Goal: Register for event/course

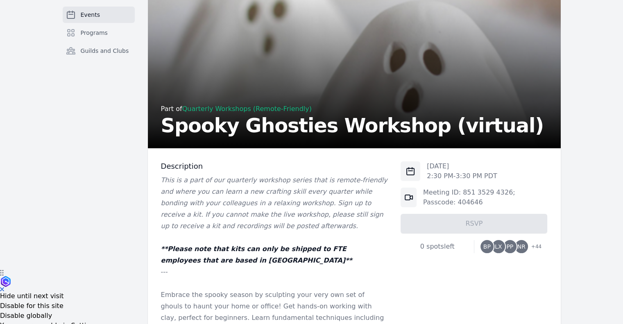
scroll to position [123, 0]
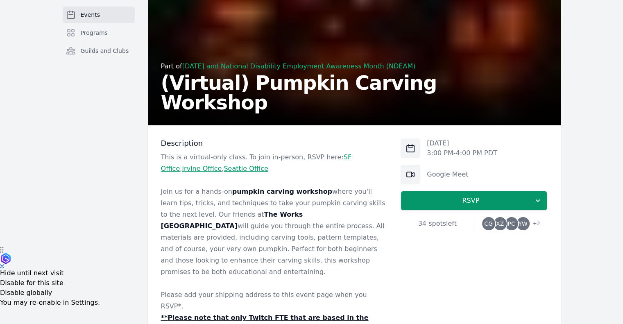
scroll to position [123, 0]
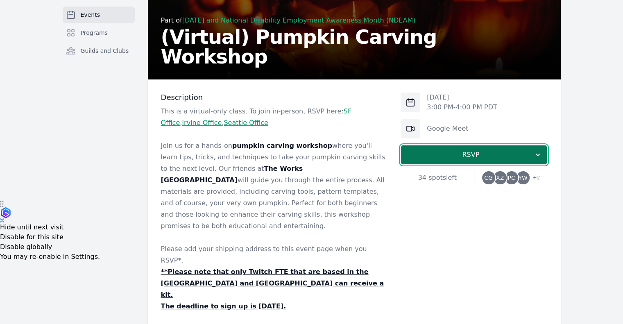
click at [480, 158] on span "RSVP" at bounding box center [471, 155] width 126 height 10
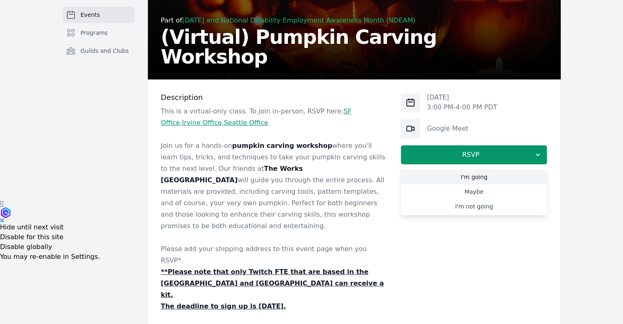
click at [481, 179] on link "I'm going" at bounding box center [474, 177] width 147 height 15
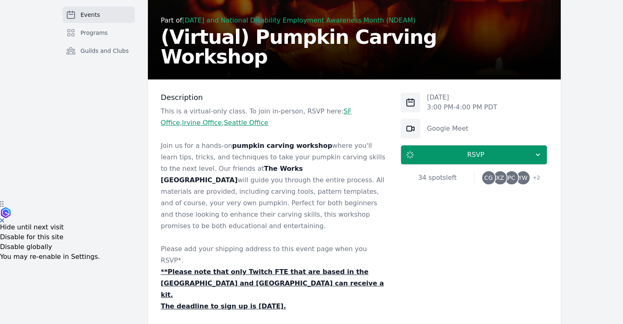
scroll to position [410, 0]
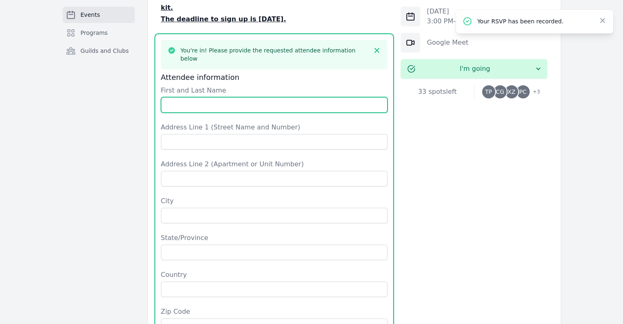
click at [218, 97] on input "First and Last Name" at bounding box center [274, 105] width 227 height 16
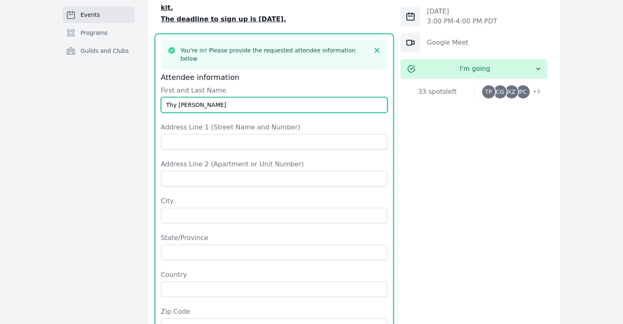
type input "Thy Pham"
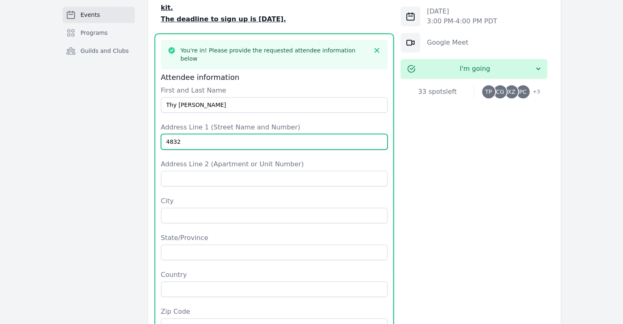
type input "4832 Rue Nice Court"
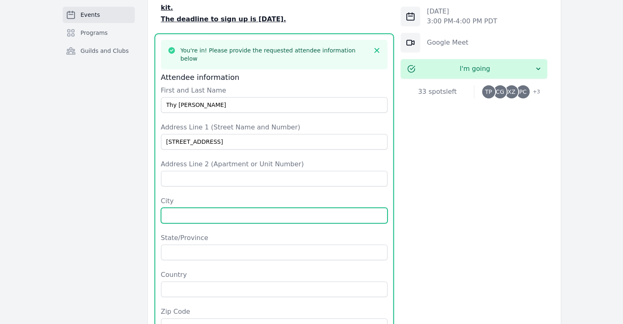
type input "San Jose"
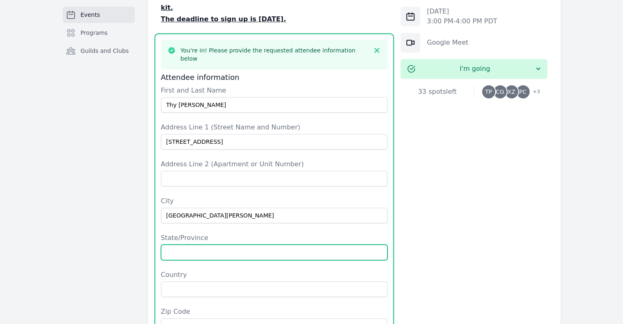
type input "CA"
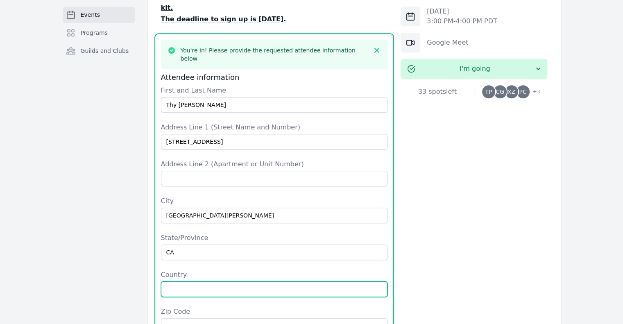
type input "United States"
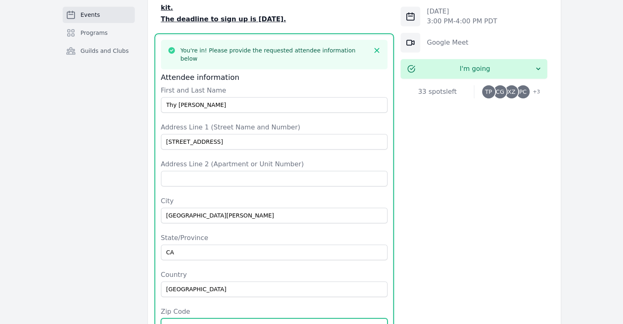
type input "95136"
type input "4089307096"
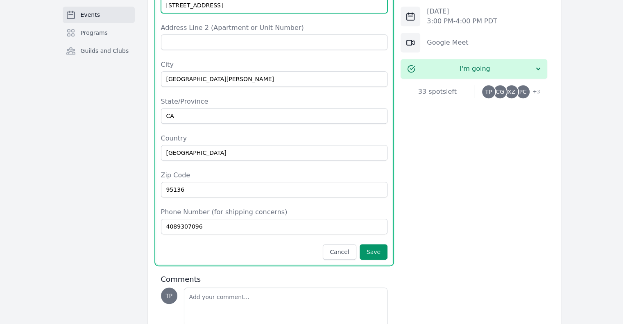
scroll to position [552, 0]
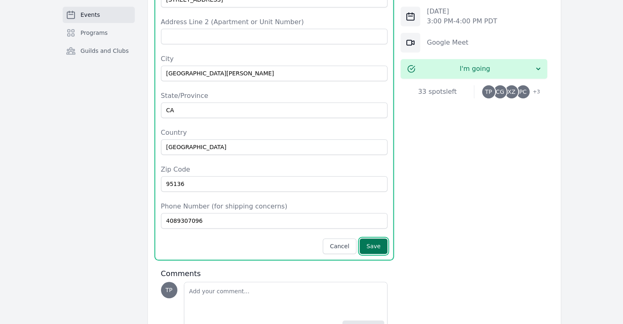
click at [377, 238] on button "Save" at bounding box center [374, 246] width 28 height 16
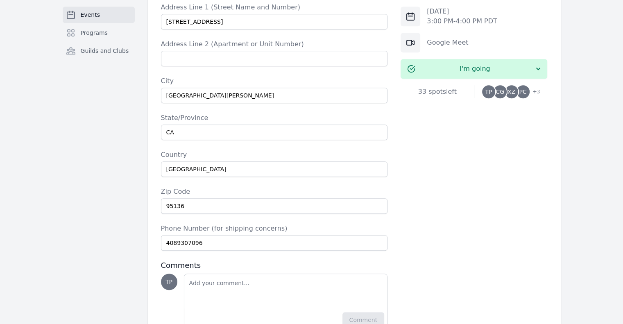
scroll to position [492, 0]
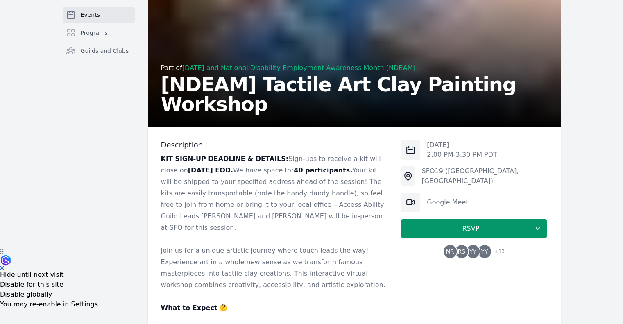
scroll to position [123, 0]
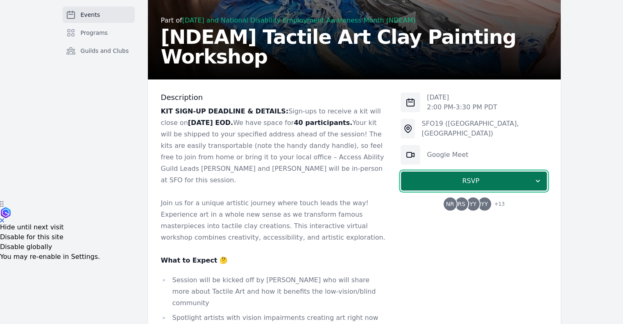
click at [470, 181] on span "RSVP" at bounding box center [471, 181] width 126 height 10
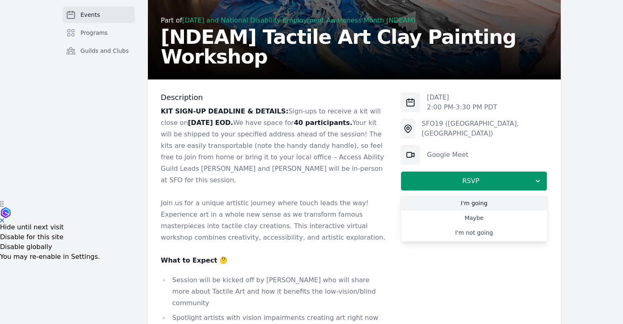
click at [474, 201] on link "I'm going" at bounding box center [474, 203] width 147 height 15
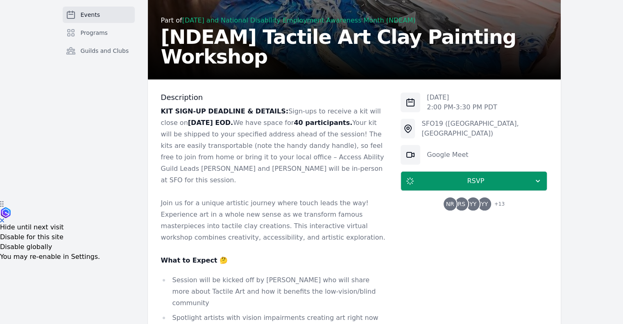
scroll to position [661, 0]
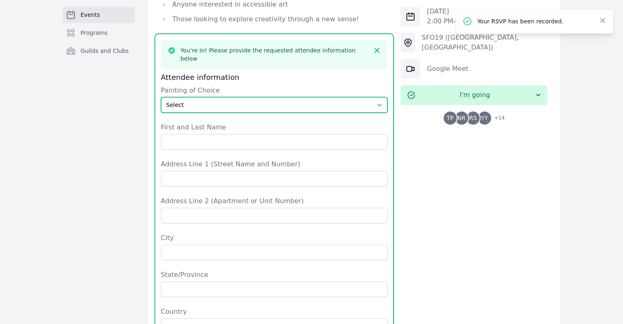
click at [263, 97] on select "Select The Great Wave off Kanagawa Starry Night Sunflowers The Kiss" at bounding box center [274, 105] width 227 height 16
select select "Starry Night"
click at [161, 97] on select "Select The Great Wave off Kanagawa Starry Night Sunflowers The Kiss" at bounding box center [274, 105] width 227 height 16
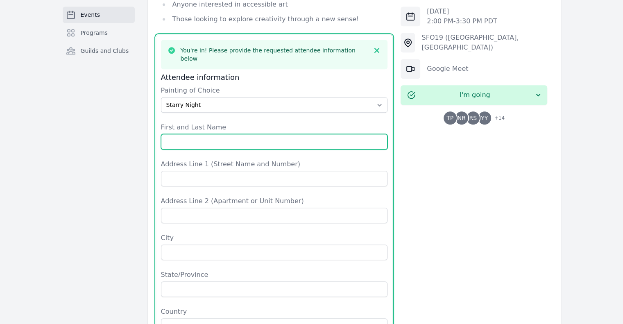
click at [250, 134] on input "First and Last Name" at bounding box center [274, 142] width 227 height 16
type input "Thy Pham"
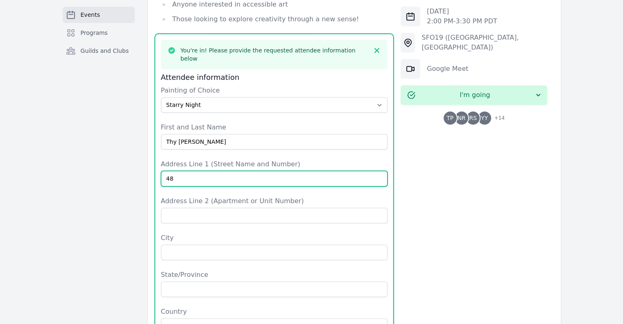
type input "4832 Rue Nice Court"
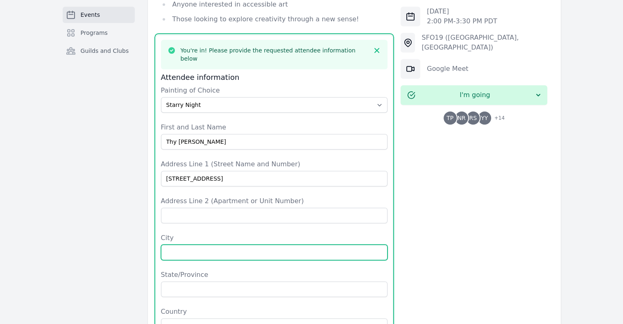
type input "San Jose"
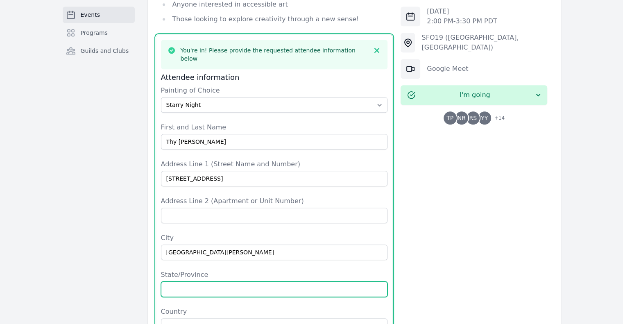
type input "CA"
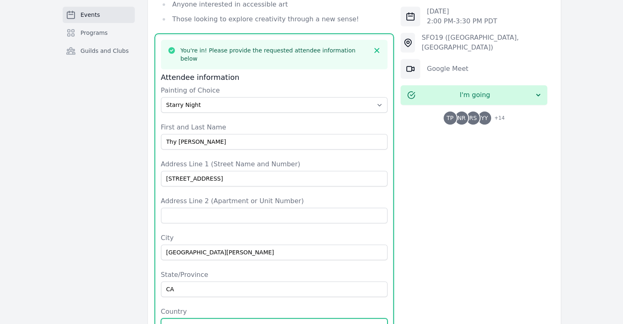
type input "United States"
type input "95136"
type input "4089307096"
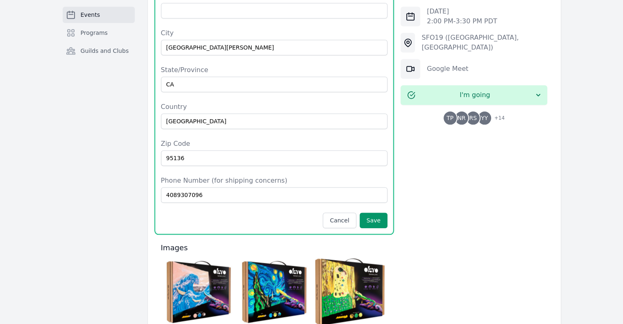
scroll to position [907, 0]
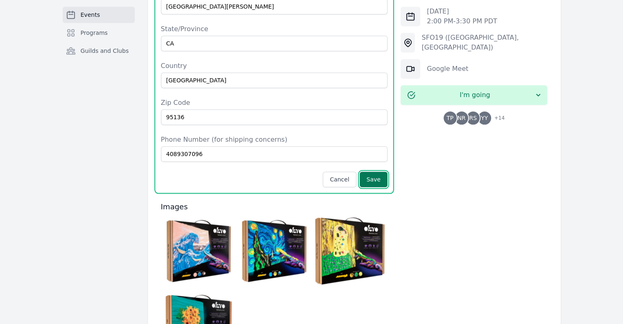
click at [376, 172] on button "Save" at bounding box center [374, 180] width 28 height 16
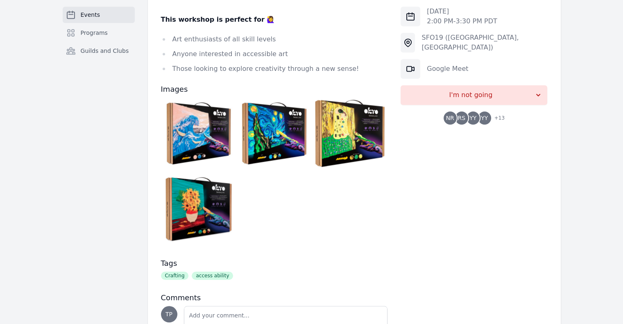
scroll to position [604, 0]
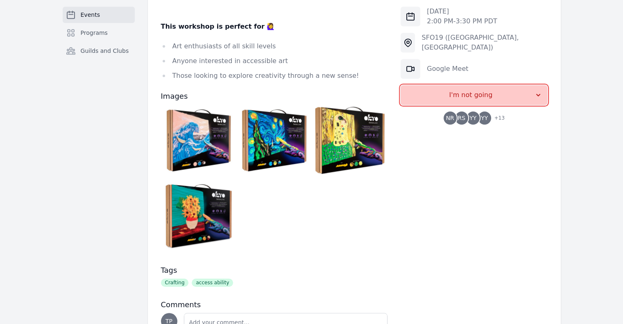
click at [507, 94] on span "I'm not going" at bounding box center [470, 95] width 127 height 10
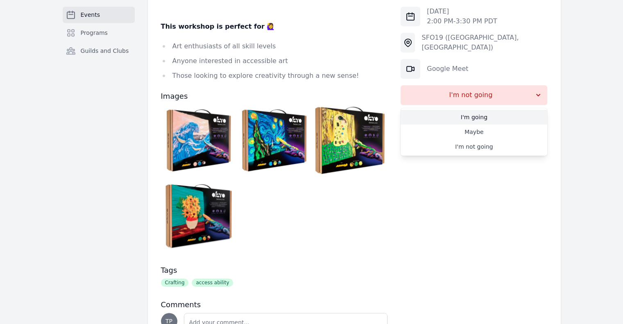
click at [481, 120] on link "I'm going" at bounding box center [474, 117] width 147 height 15
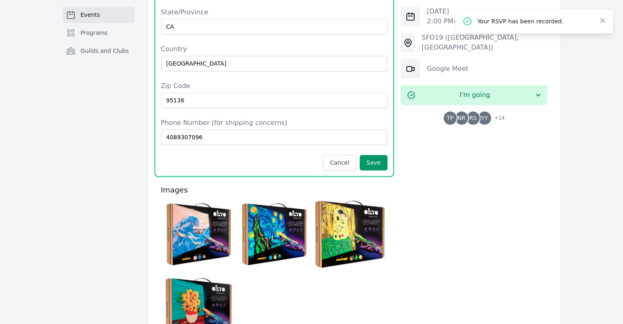
scroll to position [931, 0]
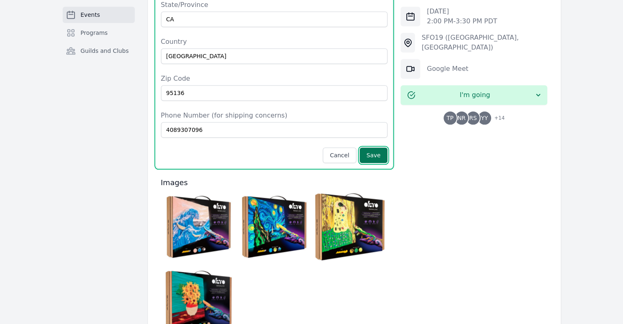
click at [374, 147] on button "Save" at bounding box center [374, 155] width 28 height 16
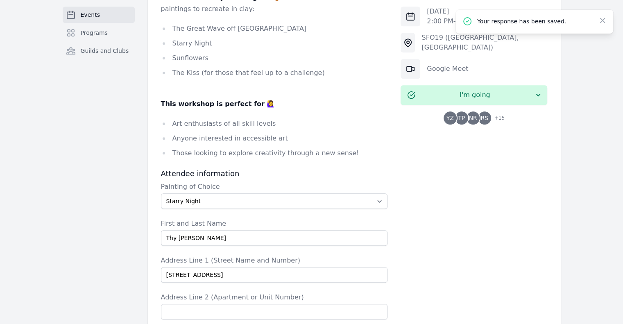
scroll to position [521, 0]
